Goal: Browse casually: Explore the website without a specific task or goal

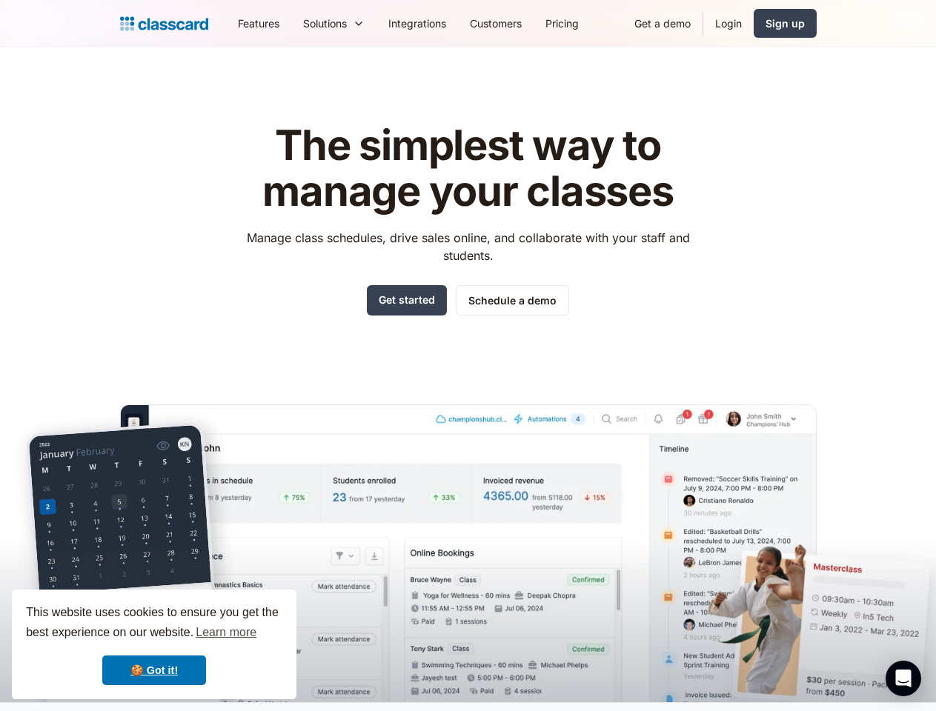
click at [467, 356] on div "The simplest way to manage your classes Manage class schedules, drive sales onl…" at bounding box center [468, 400] width 696 height 603
click at [154, 645] on div "This website uses cookies to ensure you get the best experience on our website.…" at bounding box center [154, 645] width 284 height 110
click at [521, 23] on nav "Features Resources Blog The latest industry news, updates and info. Customer st…" at bounding box center [521, 23] width 590 height 33
click at [291, 23] on div "Solutions Sports academy Swim school Dance studio Gymnastics Music school Marti…" at bounding box center [333, 23] width 85 height 33
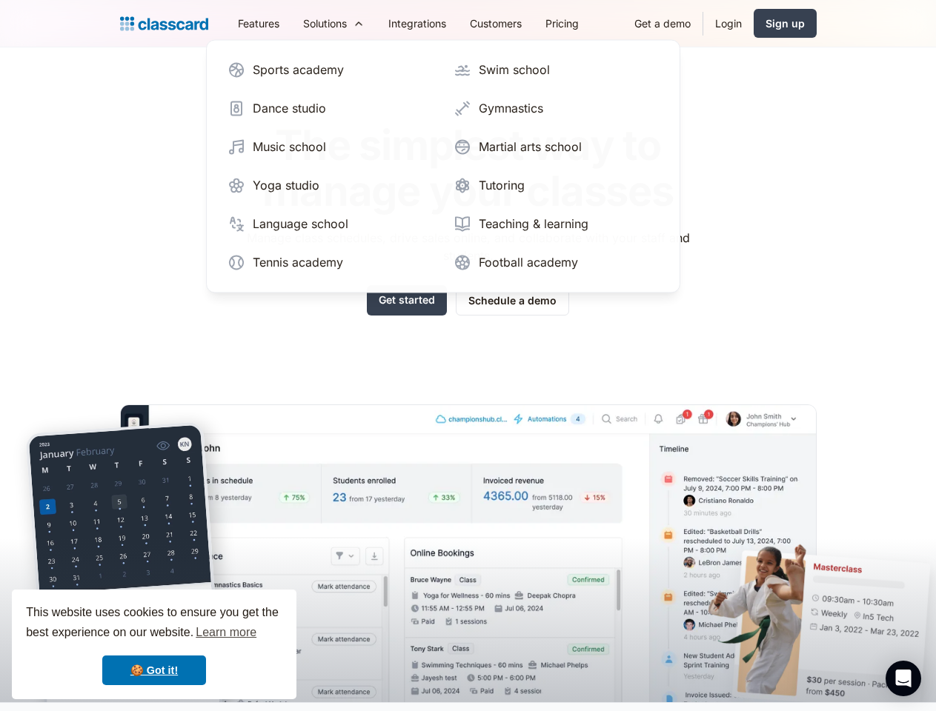
click at [903, 679] on icon "Open Intercom Messenger" at bounding box center [904, 679] width 16 height 18
